Goal: Use online tool/utility: Utilize a website feature to perform a specific function

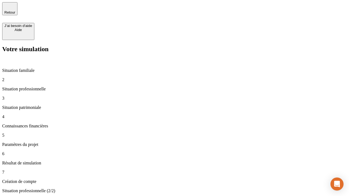
type input "30 000"
type input "1 000"
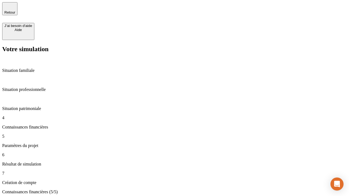
type input "65"
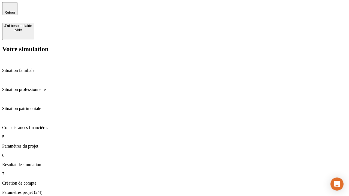
type input "5 000"
type input "640"
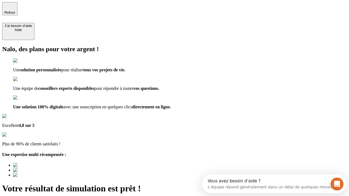
scroll to position [43, 0]
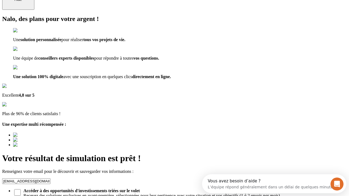
type input "[EMAIL_ADDRESS][DOMAIN_NAME]"
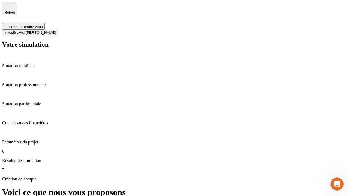
scroll to position [5, 0]
